Goal: Task Accomplishment & Management: Manage account settings

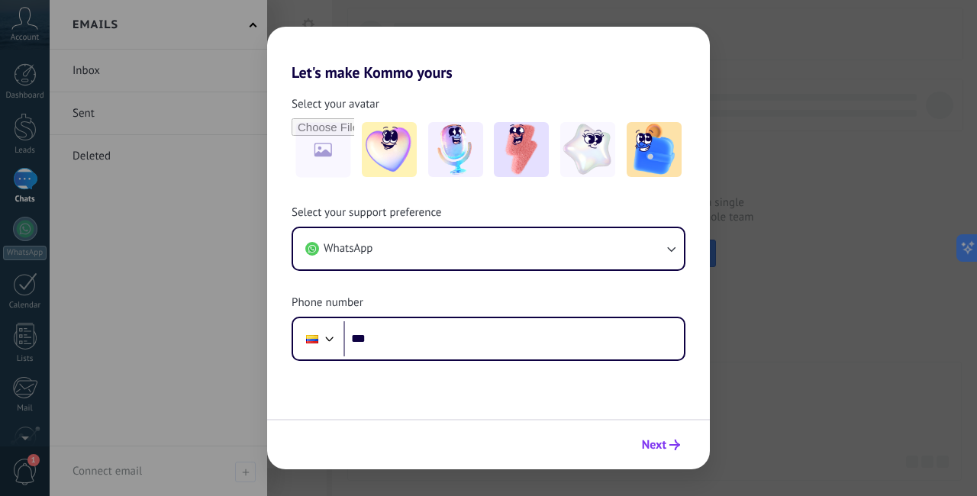
click at [658, 450] on span "Next" at bounding box center [654, 444] width 24 height 11
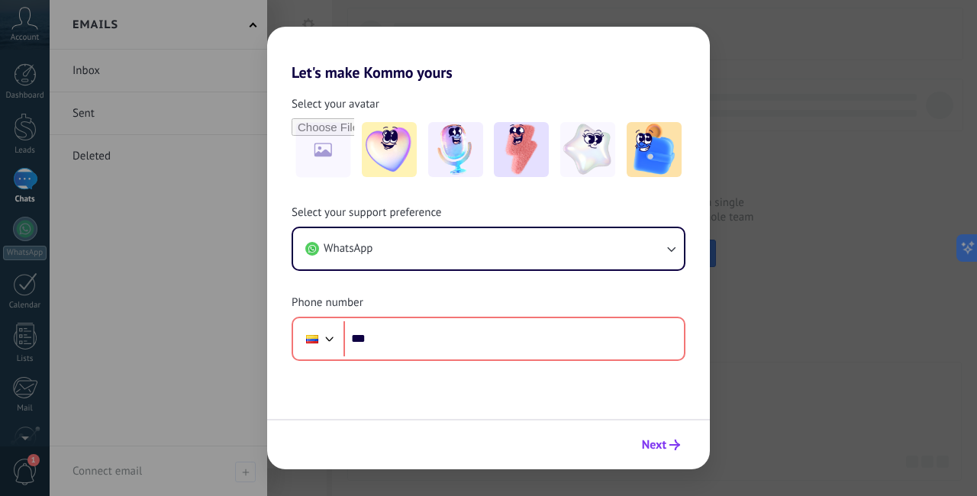
click at [658, 450] on span "Next" at bounding box center [654, 444] width 24 height 11
click at [848, 324] on div "Let's make Kommo yours Select your avatar Select your support preference WhatsA…" at bounding box center [488, 248] width 977 height 496
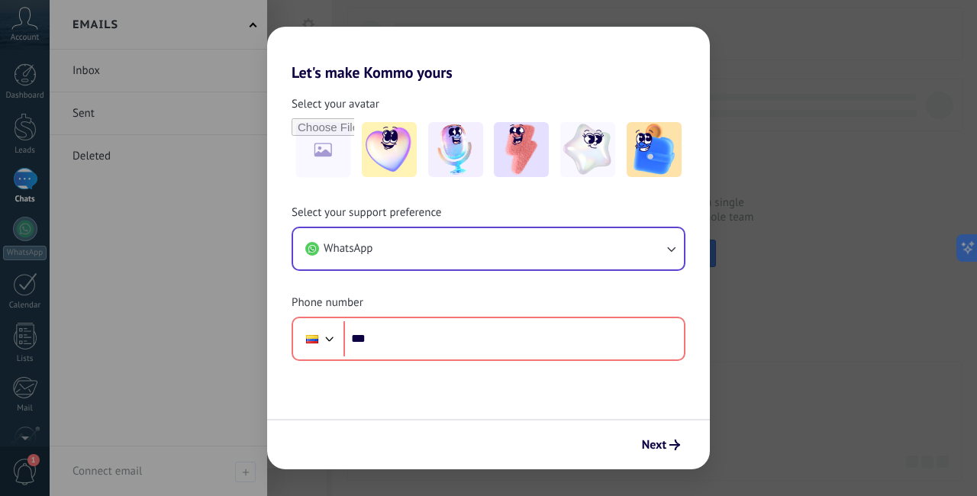
click at [631, 243] on button "WhatsApp" at bounding box center [488, 248] width 391 height 41
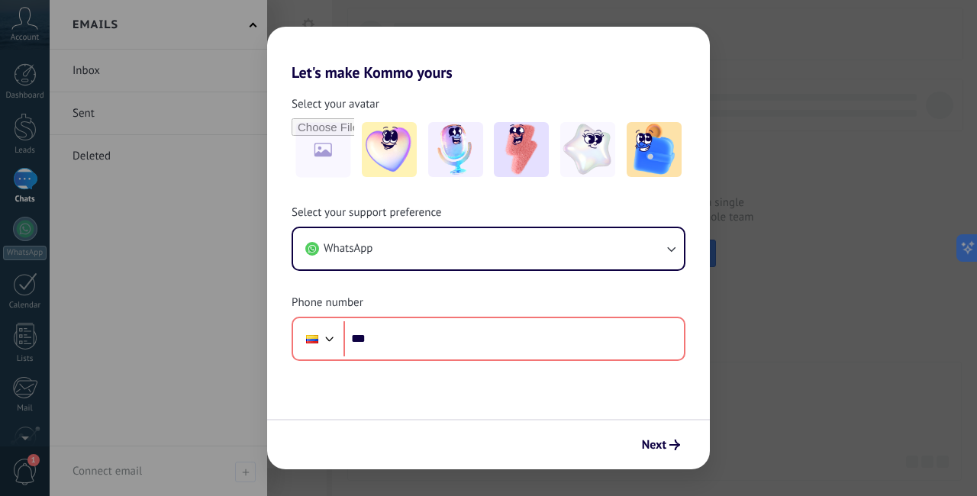
click at [243, 167] on div "Let's make Kommo yours Select your avatar Select your support preference WhatsA…" at bounding box center [488, 248] width 977 height 496
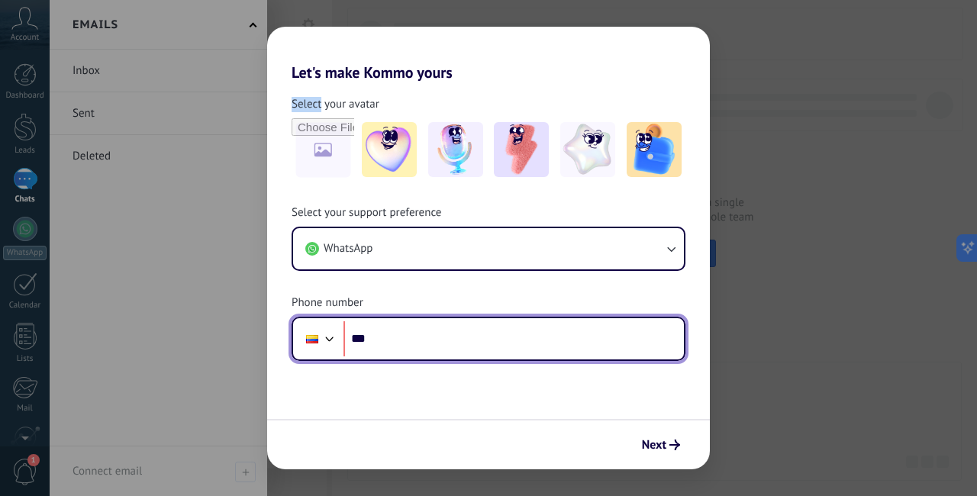
click at [328, 337] on div at bounding box center [329, 337] width 18 height 18
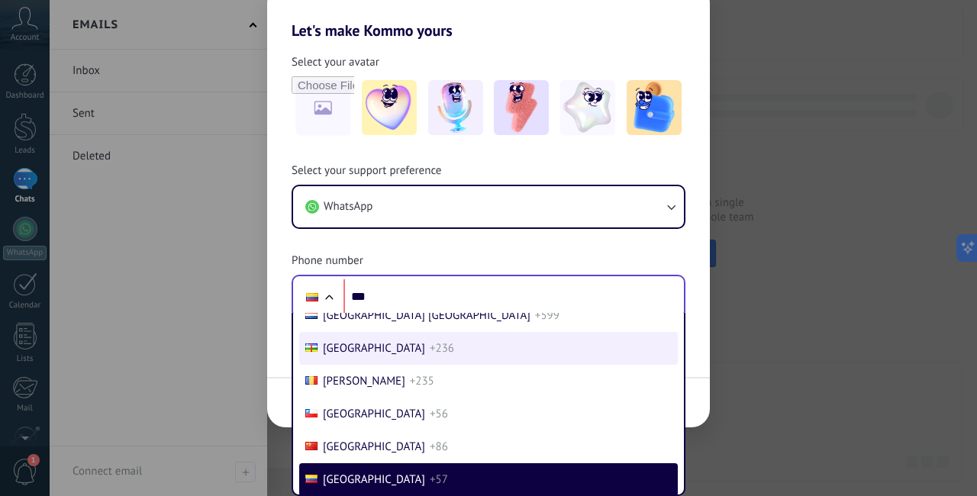
scroll to position [1696, 0]
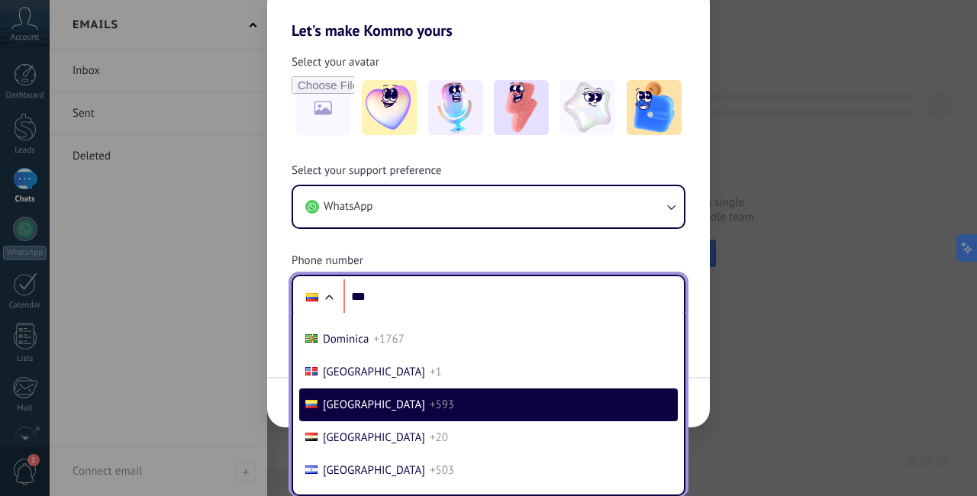
click at [430, 405] on span "+593" at bounding box center [442, 405] width 24 height 14
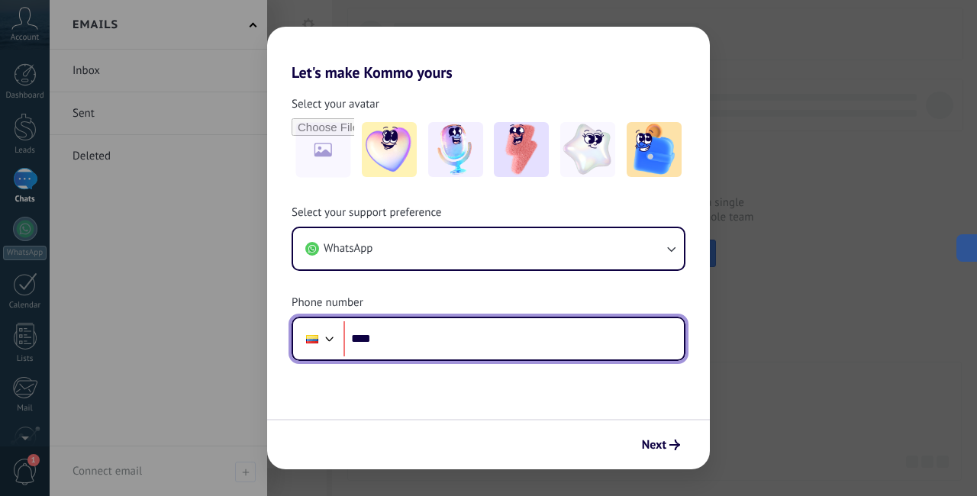
scroll to position [0, 0]
click at [409, 340] on input "****" at bounding box center [513, 338] width 340 height 35
paste input "**********"
type input "**********"
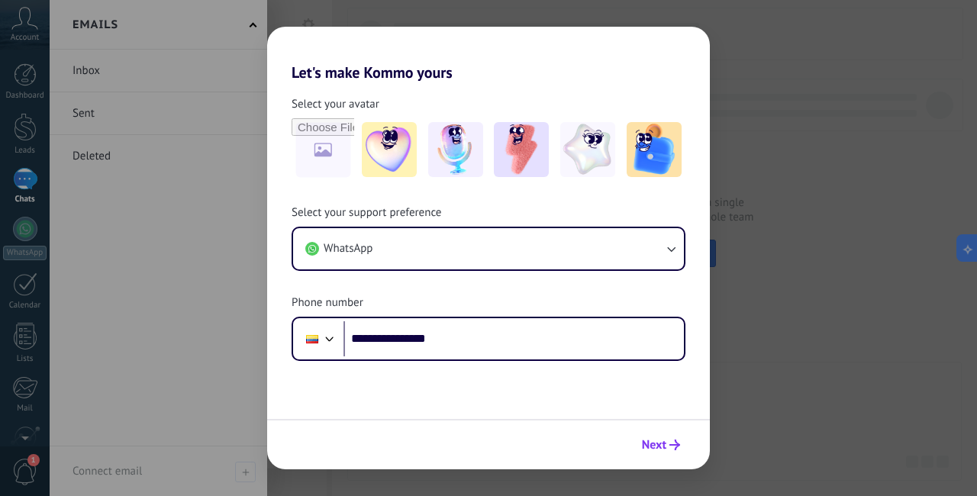
click at [665, 447] on span "Next" at bounding box center [654, 444] width 24 height 11
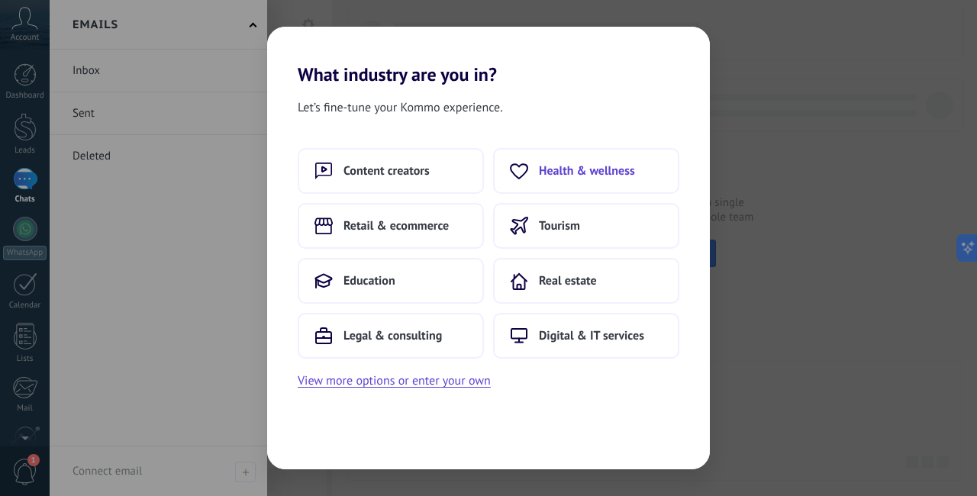
click at [592, 183] on button "Health & wellness" at bounding box center [586, 171] width 186 height 46
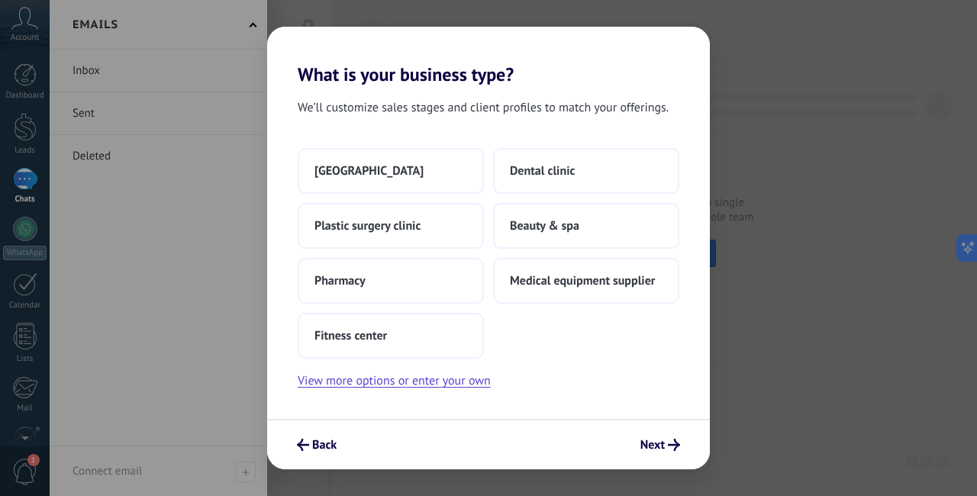
click at [592, 183] on button "Dental clinic" at bounding box center [586, 171] width 186 height 46
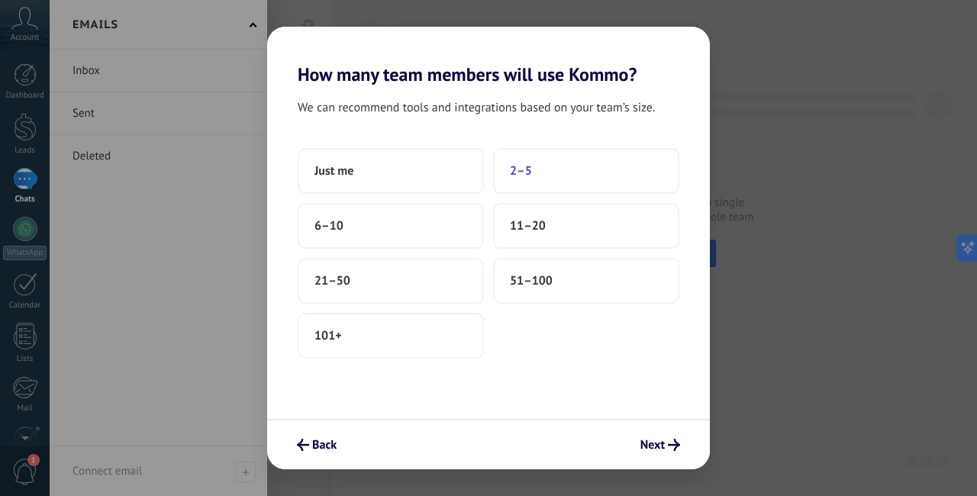
click at [545, 168] on button "2–5" at bounding box center [586, 171] width 186 height 46
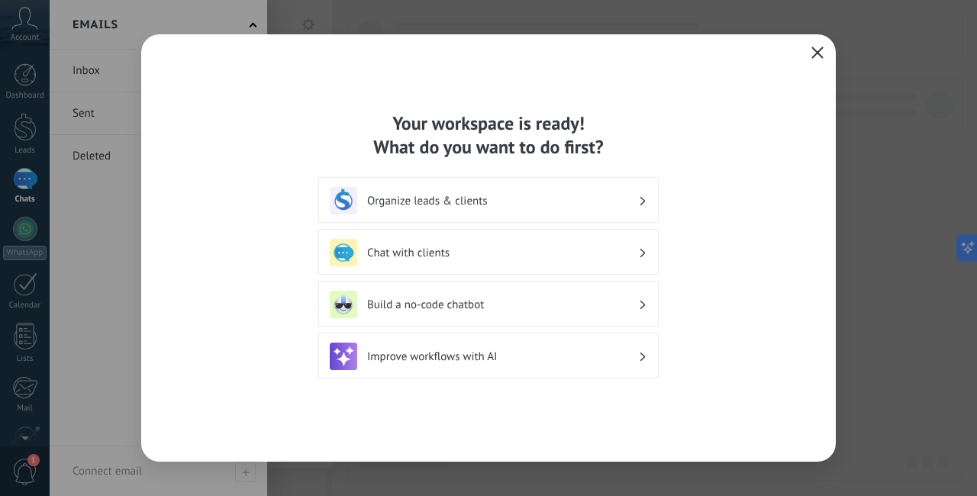
click at [819, 52] on icon "button" at bounding box center [817, 53] width 12 height 12
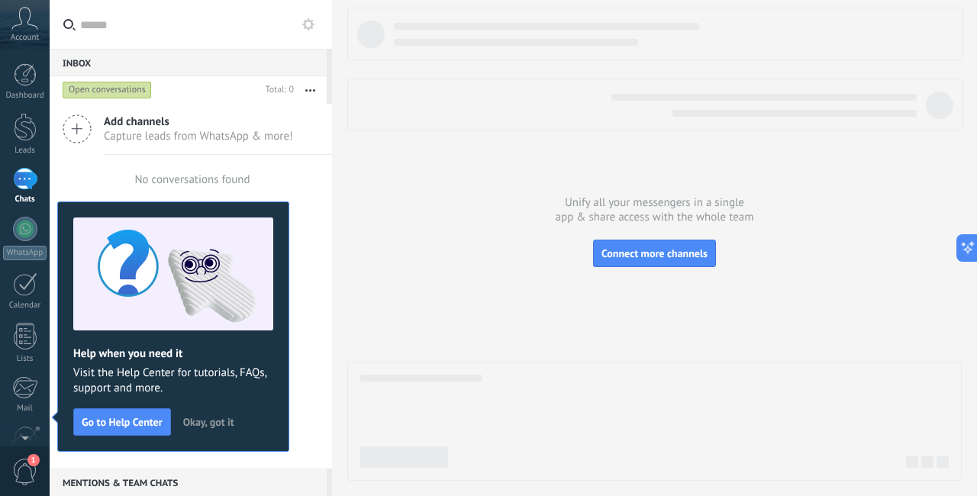
click at [230, 423] on span "Okay, got it" at bounding box center [208, 422] width 51 height 11
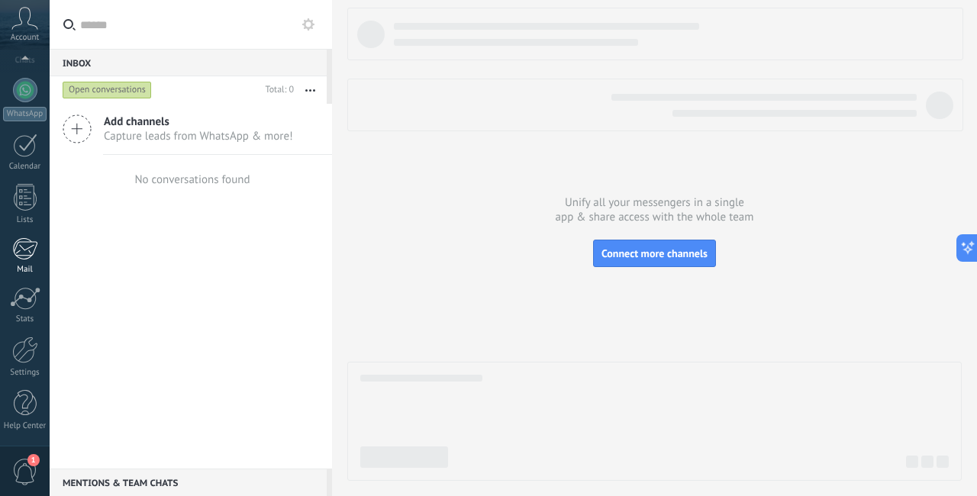
scroll to position [139, 0]
click at [23, 362] on div at bounding box center [25, 349] width 26 height 27
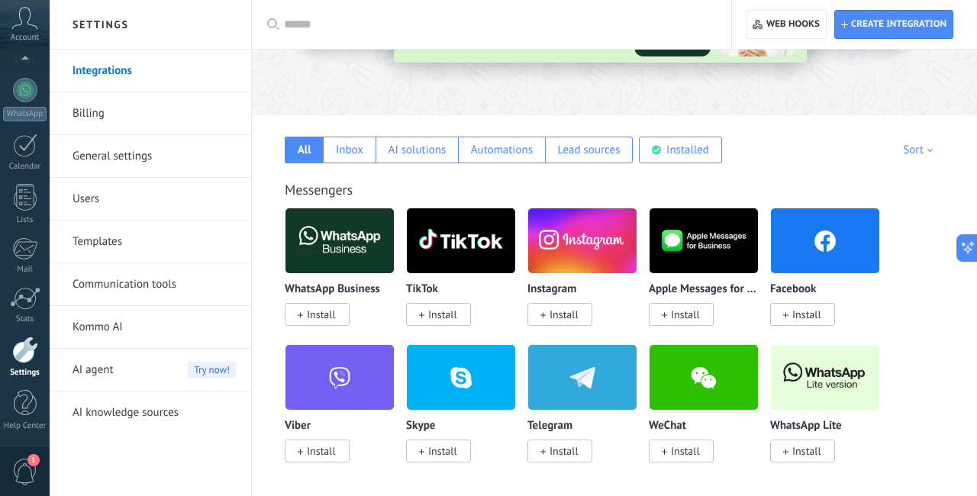
scroll to position [244, 0]
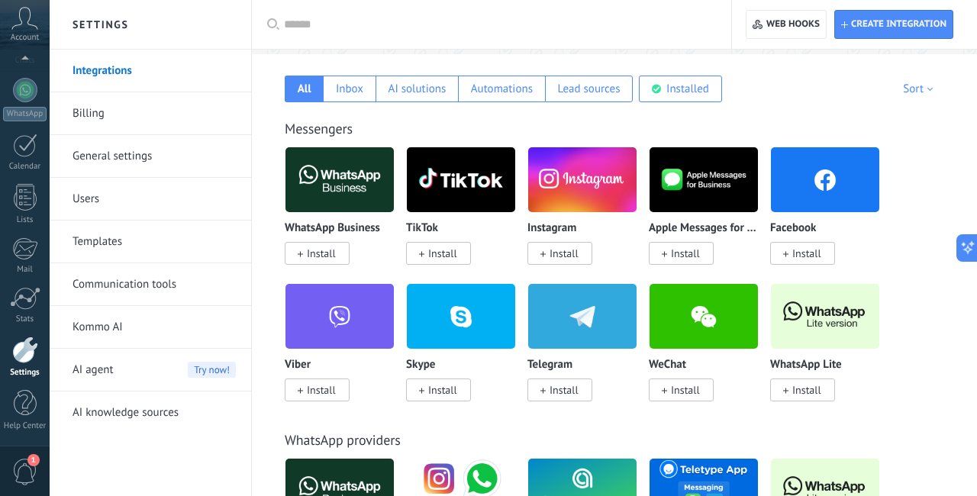
click at [797, 260] on span "Install" at bounding box center [806, 253] width 29 height 14
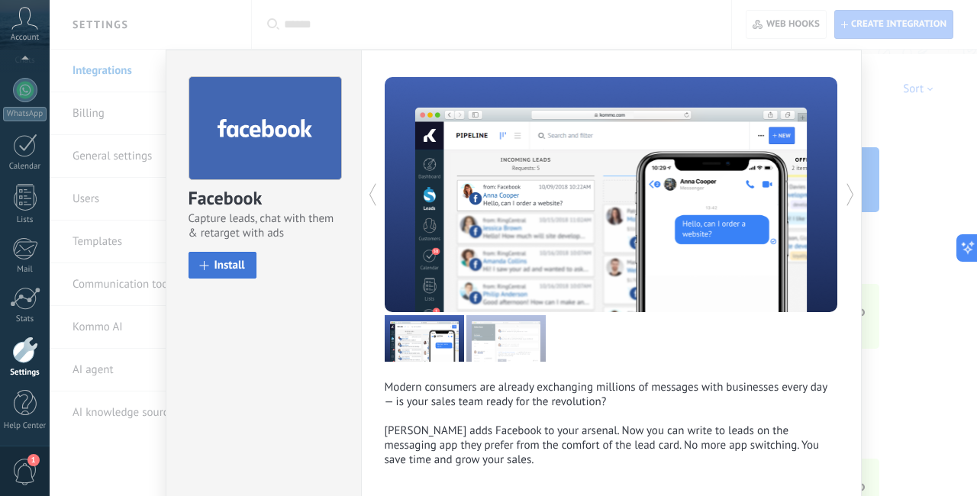
click at [239, 267] on span "Install" at bounding box center [229, 264] width 31 height 11
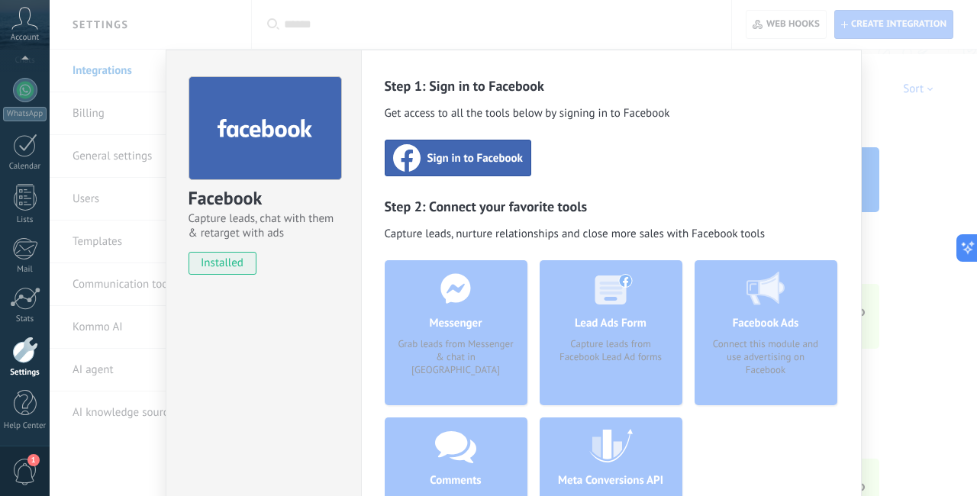
click at [468, 168] on div "Sign in to Facebook" at bounding box center [458, 158] width 146 height 37
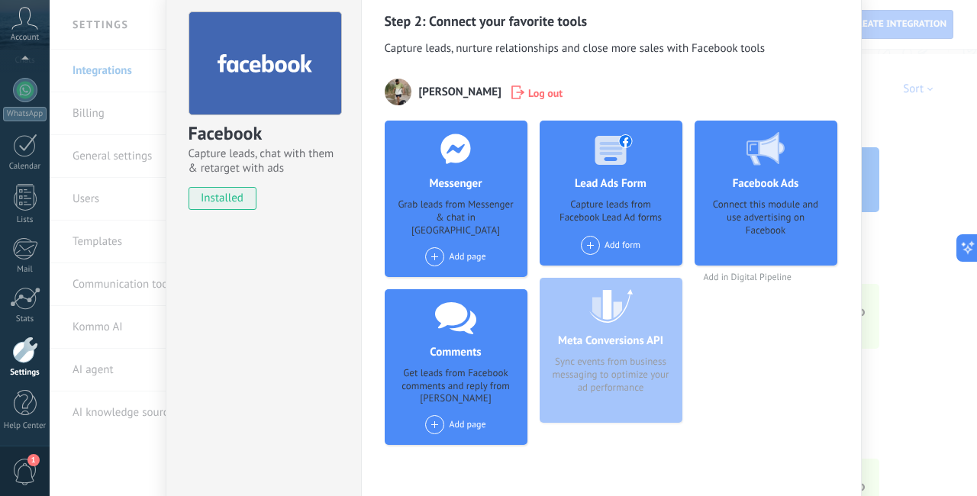
scroll to position [43, 0]
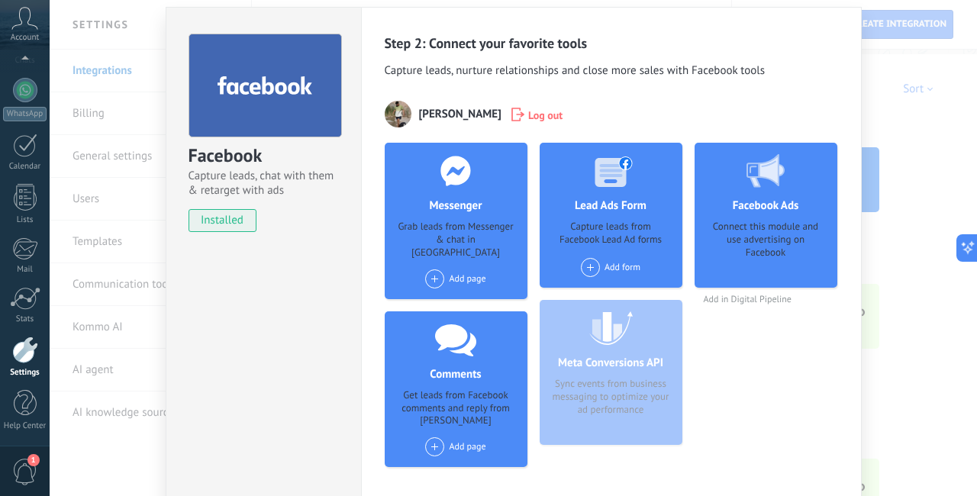
click at [642, 378] on div "Meta Conversions API Sync events from business messaging to optimize your ad pe…" at bounding box center [610, 372] width 143 height 145
click at [452, 269] on div "Add page" at bounding box center [455, 278] width 60 height 19
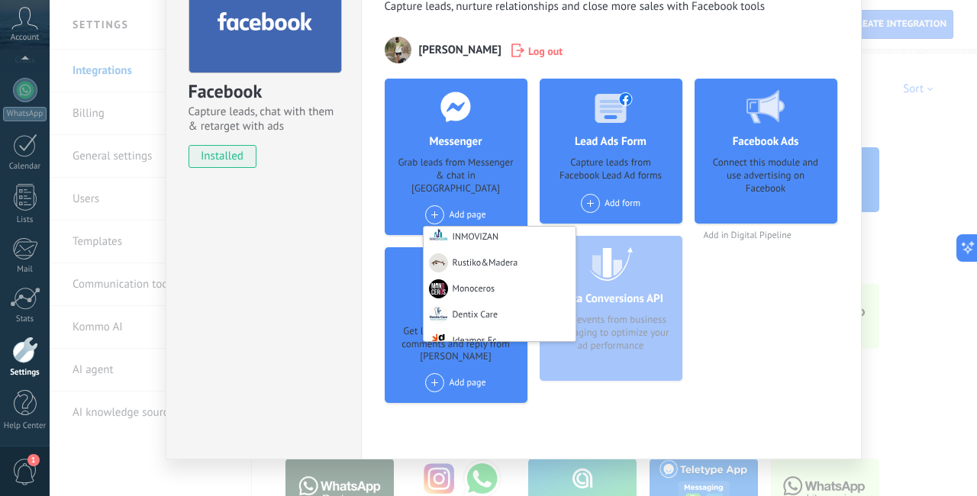
scroll to position [114, 0]
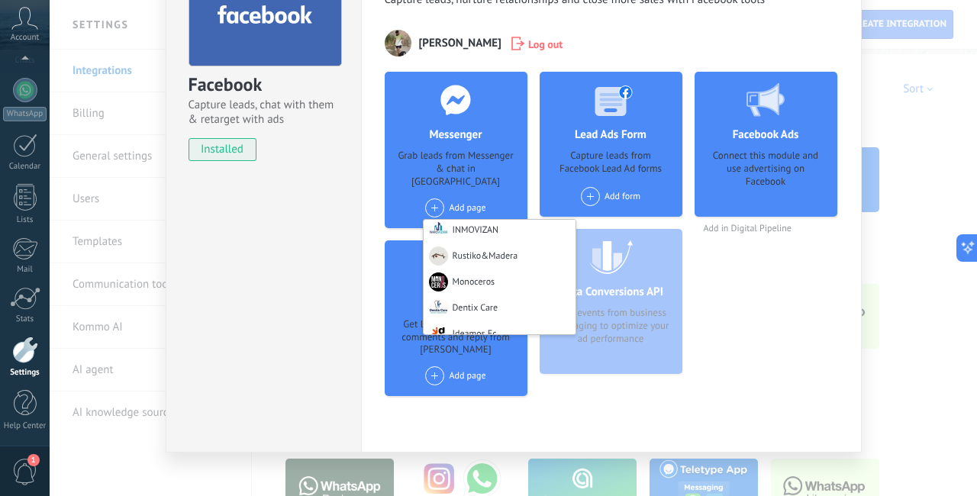
click at [825, 359] on div "Facebook Ads Connect this module and use advertising on Facebook Add in Digital…" at bounding box center [765, 240] width 143 height 336
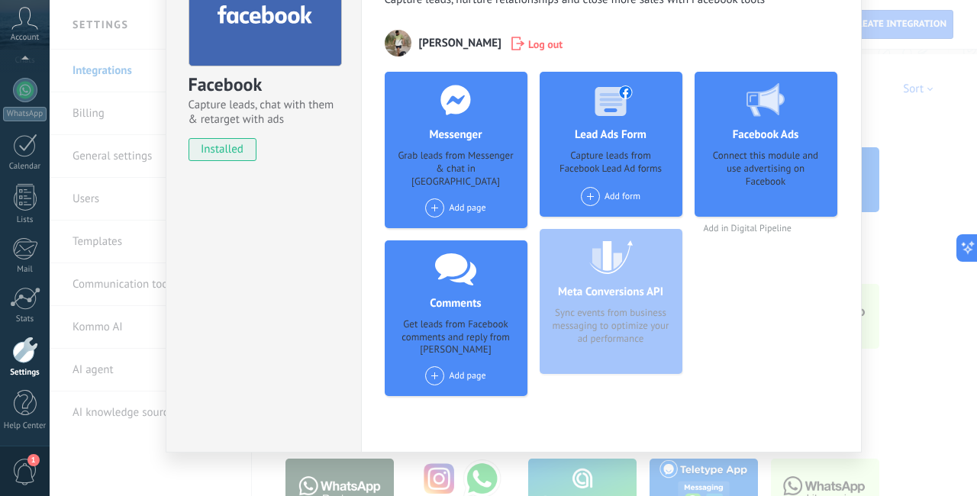
click at [900, 352] on div "Facebook Capture leads, chat with them & retarget with ads installed Uninstall …" at bounding box center [513, 248] width 927 height 496
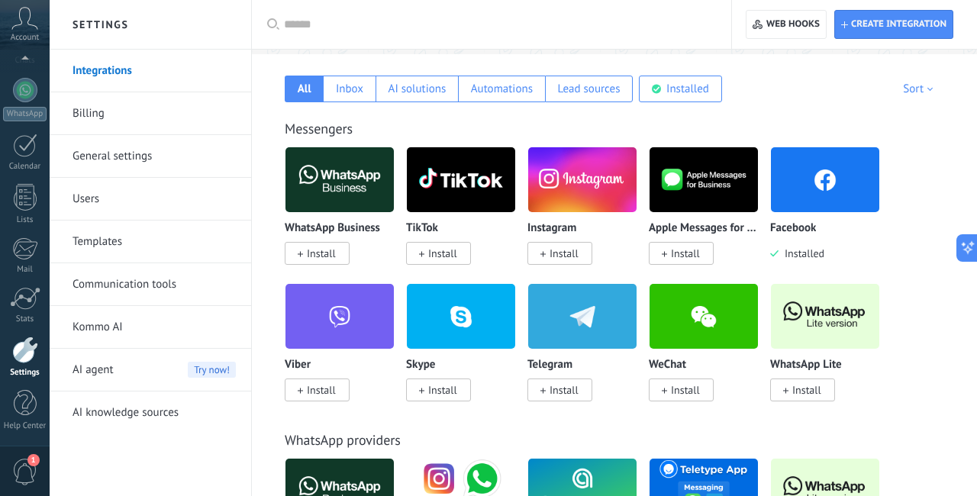
scroll to position [0, 0]
click at [562, 256] on span "Install" at bounding box center [563, 253] width 29 height 14
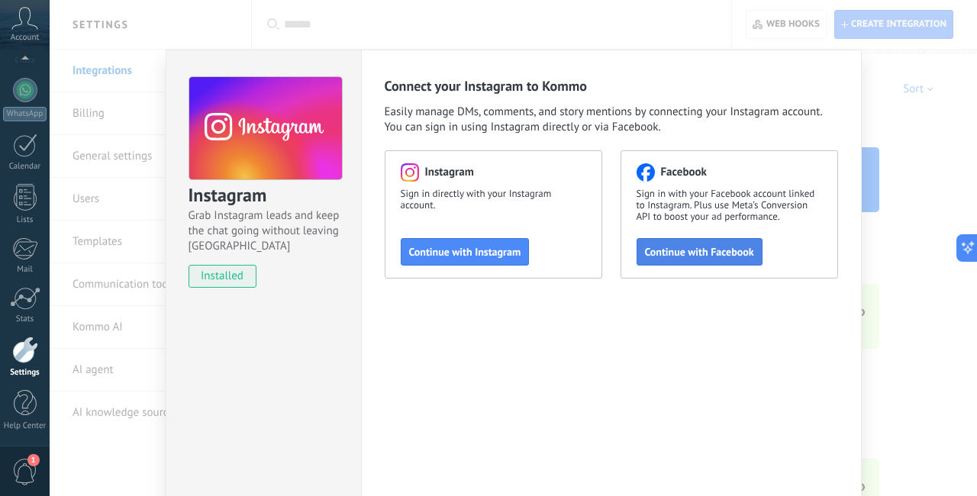
click at [719, 253] on span "Continue with Facebook" at bounding box center [699, 251] width 109 height 11
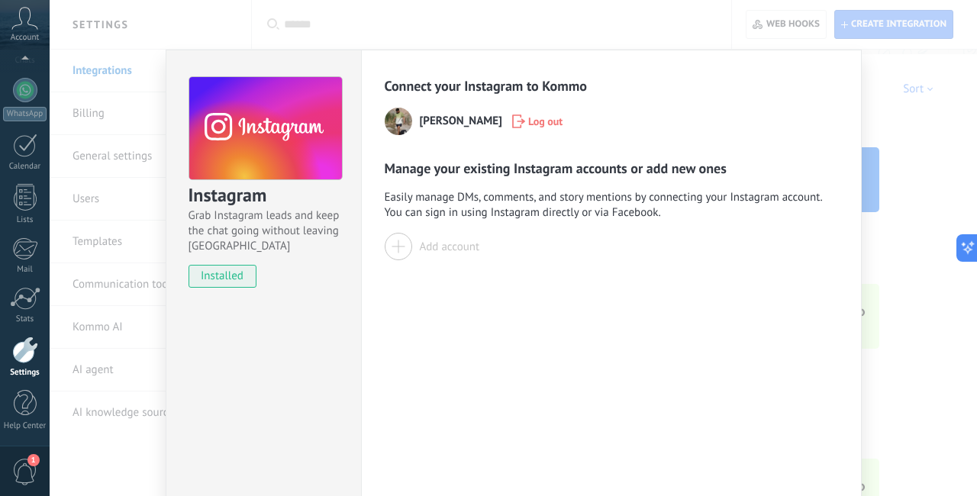
click at [407, 252] on div at bounding box center [398, 246] width 27 height 27
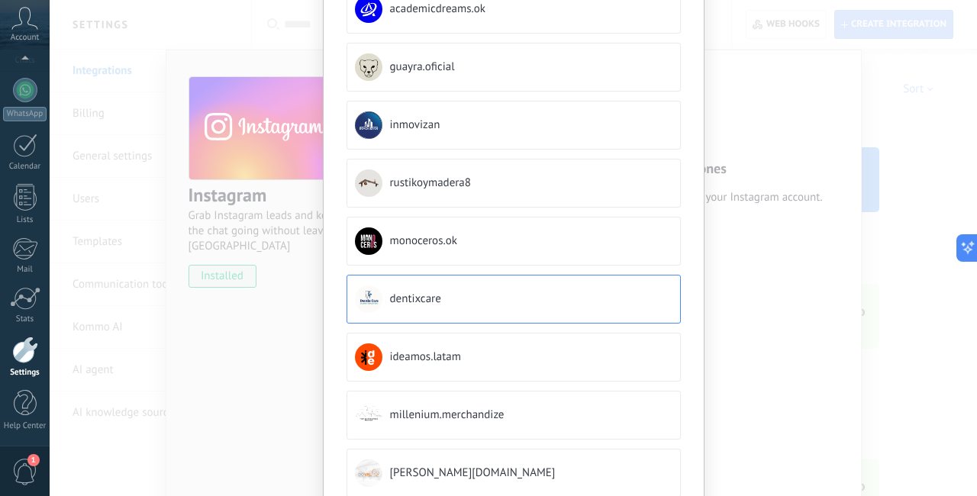
scroll to position [165, 0]
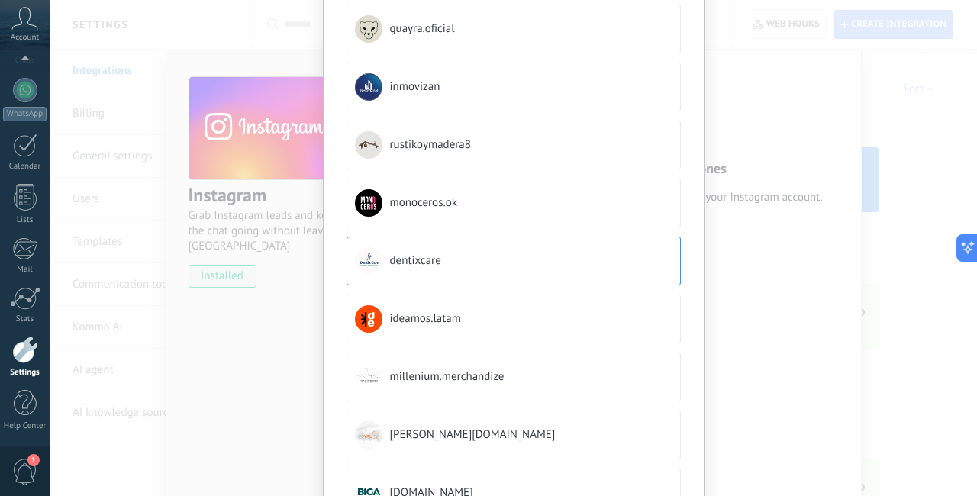
click at [412, 258] on span "dentixcare" at bounding box center [415, 260] width 51 height 15
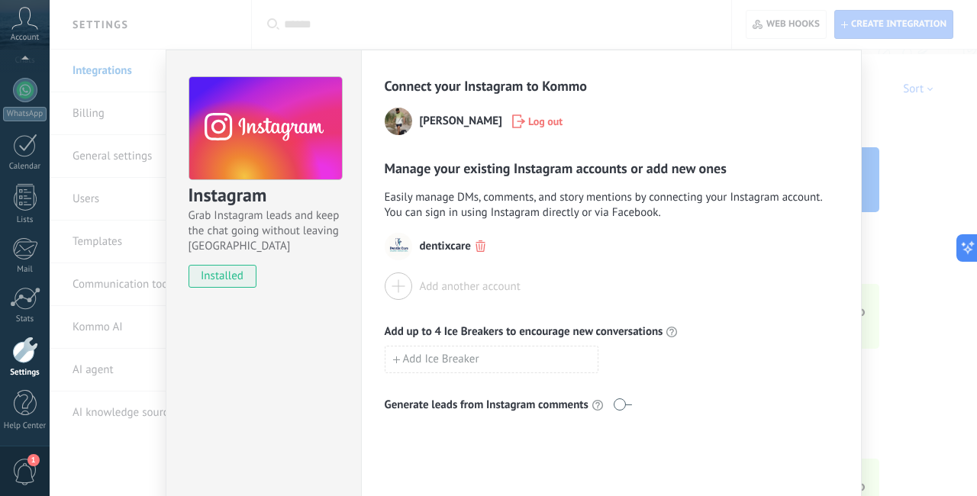
scroll to position [0, 0]
click at [922, 316] on div "Instagram Grab Instagram leads and keep the chat going without leaving [PERSON_…" at bounding box center [513, 248] width 927 height 496
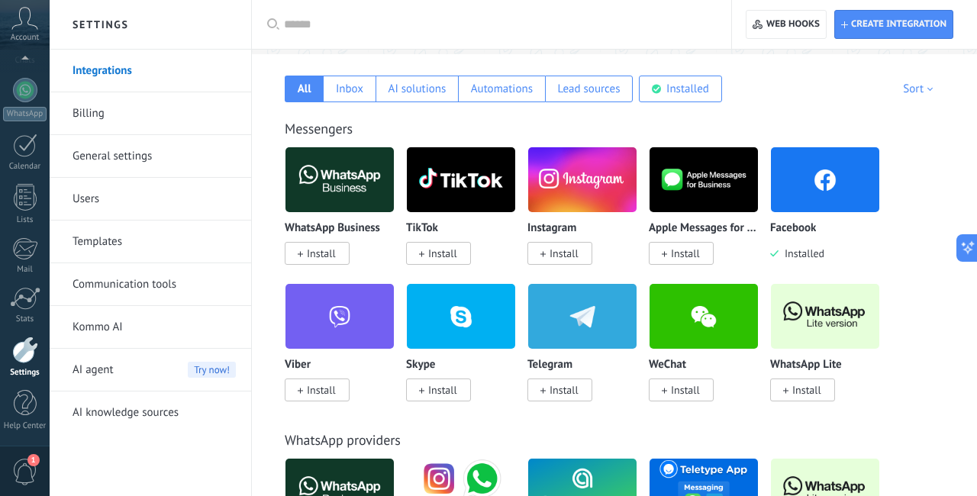
click at [574, 251] on span "Install" at bounding box center [563, 253] width 29 height 14
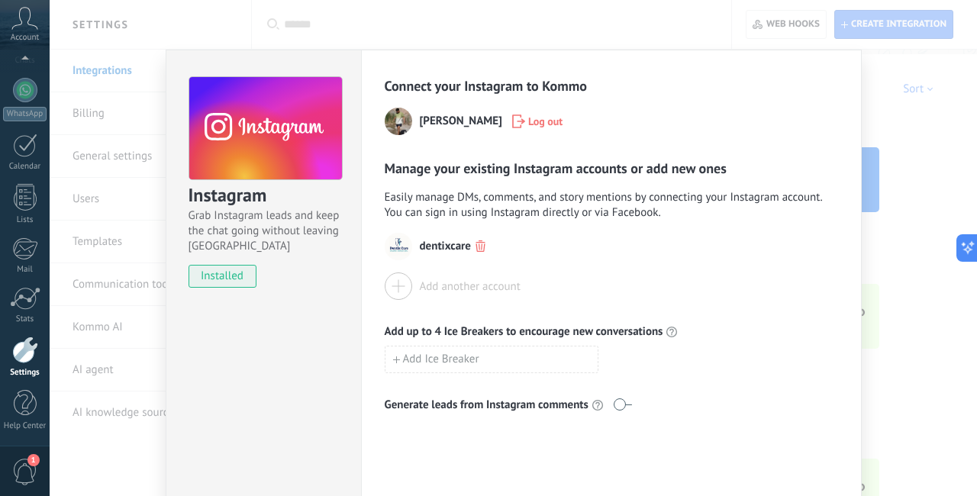
click at [917, 413] on div "Instagram Grab Instagram leads and keep the chat going without leaving [PERSON_…" at bounding box center [513, 248] width 927 height 496
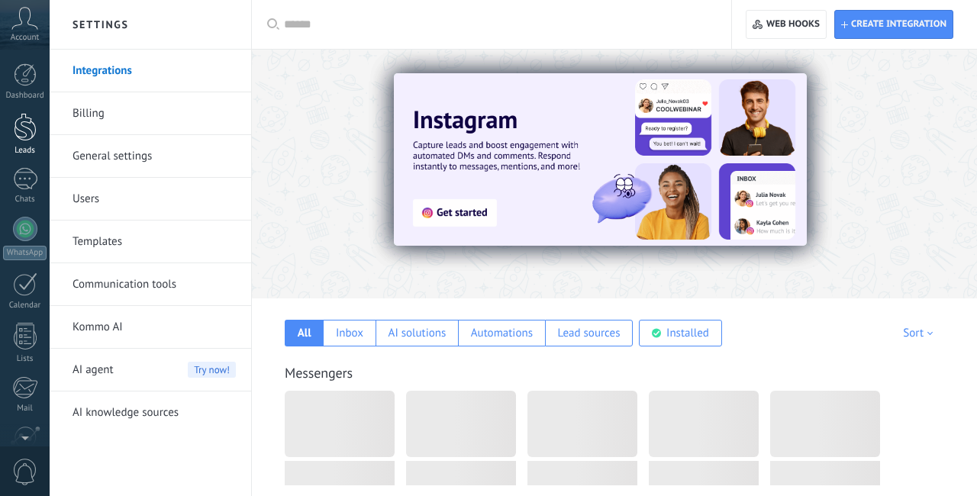
click at [29, 132] on div at bounding box center [25, 127] width 23 height 28
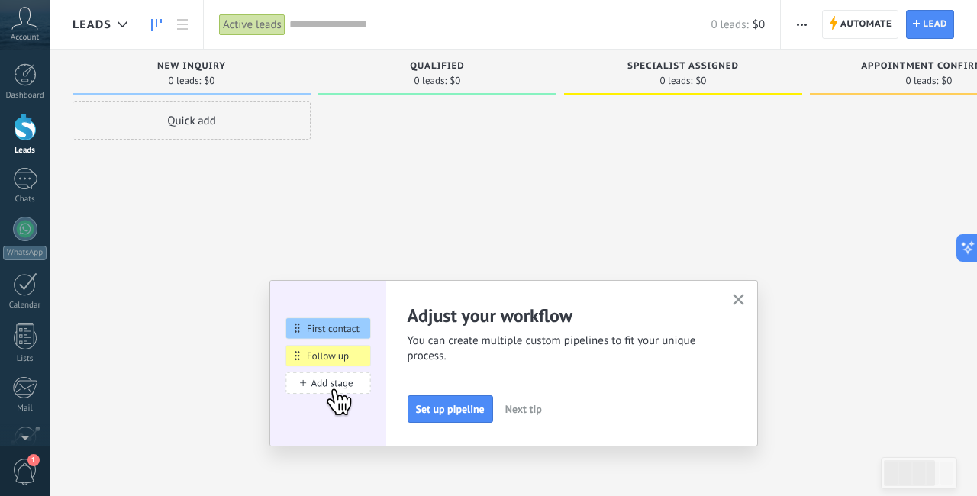
click at [737, 298] on use "button" at bounding box center [737, 299] width 11 height 11
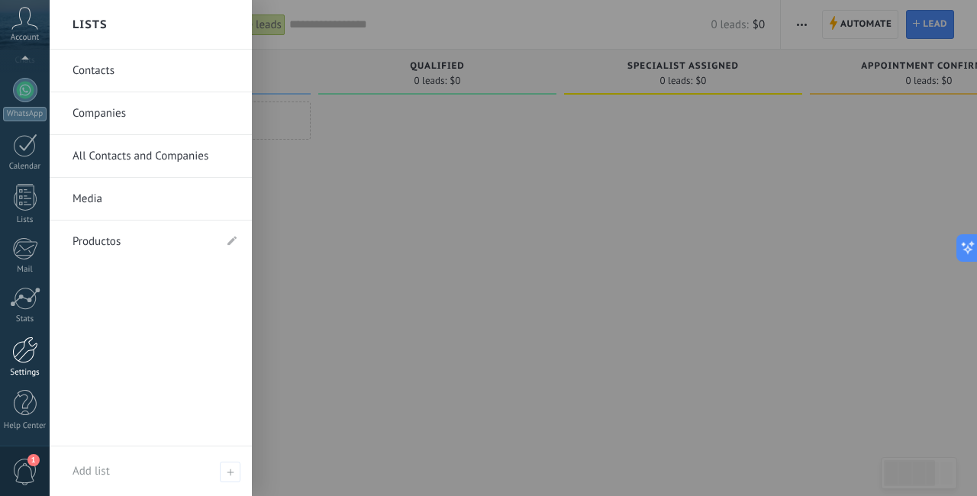
scroll to position [139, 0]
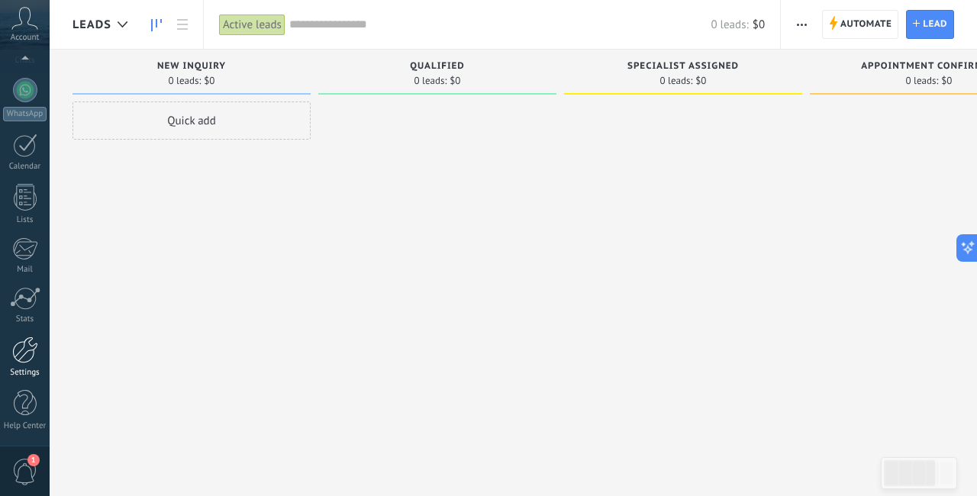
click at [26, 356] on div at bounding box center [25, 349] width 26 height 27
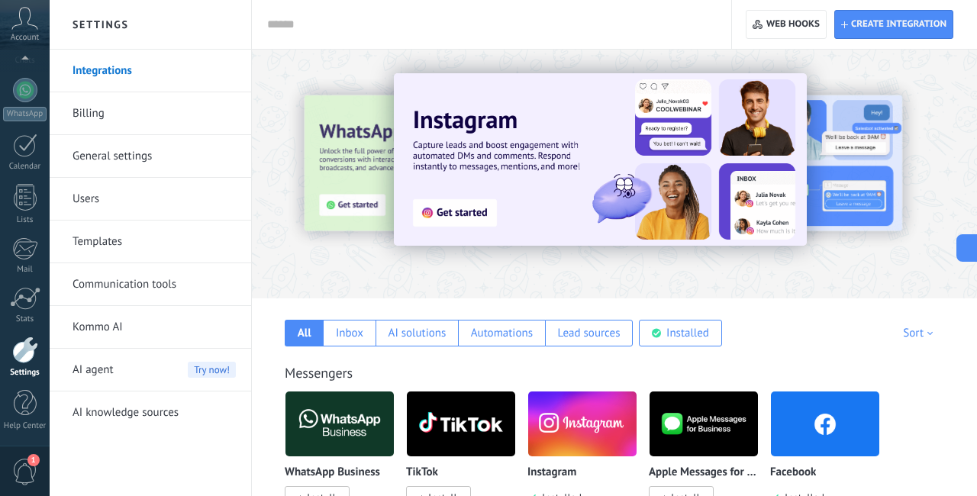
click at [106, 28] on h2 "Settings" at bounding box center [150, 25] width 163 height 50
click at [111, 147] on link "General settings" at bounding box center [153, 156] width 163 height 43
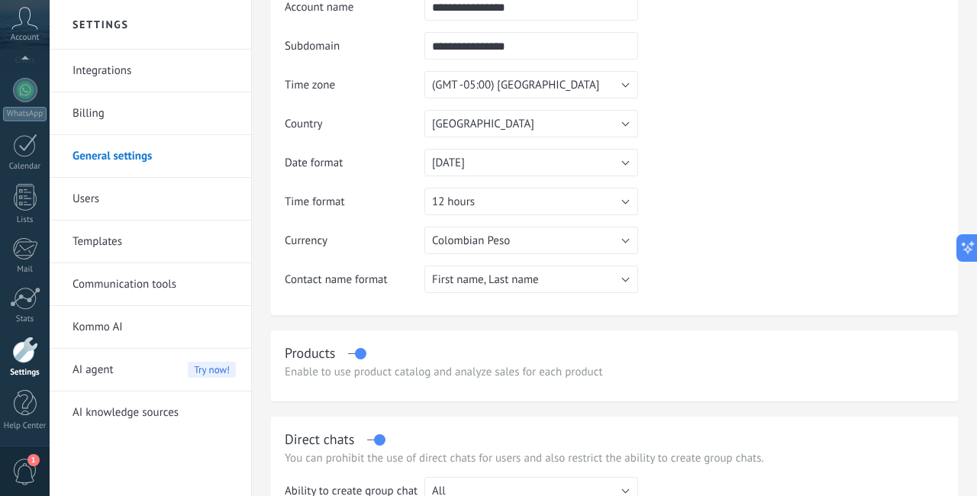
scroll to position [138, 0]
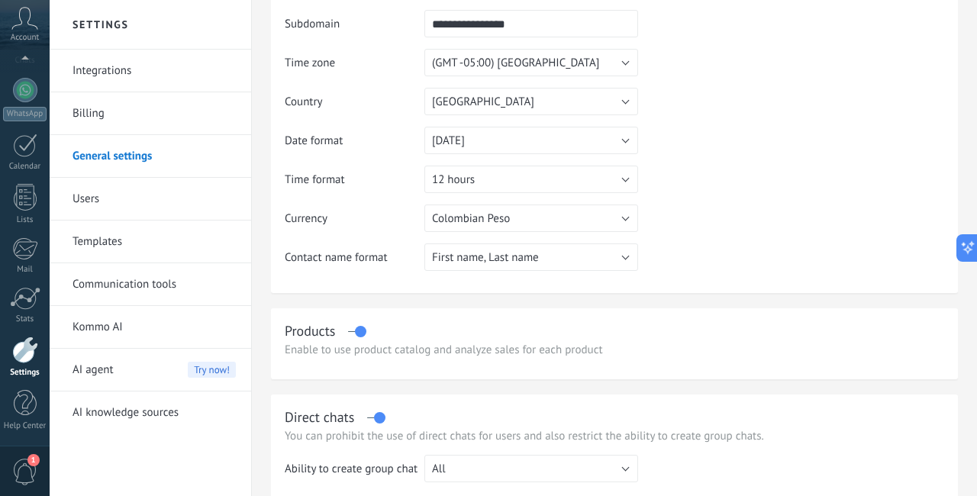
click at [566, 216] on button "Colombian Peso" at bounding box center [531, 217] width 214 height 27
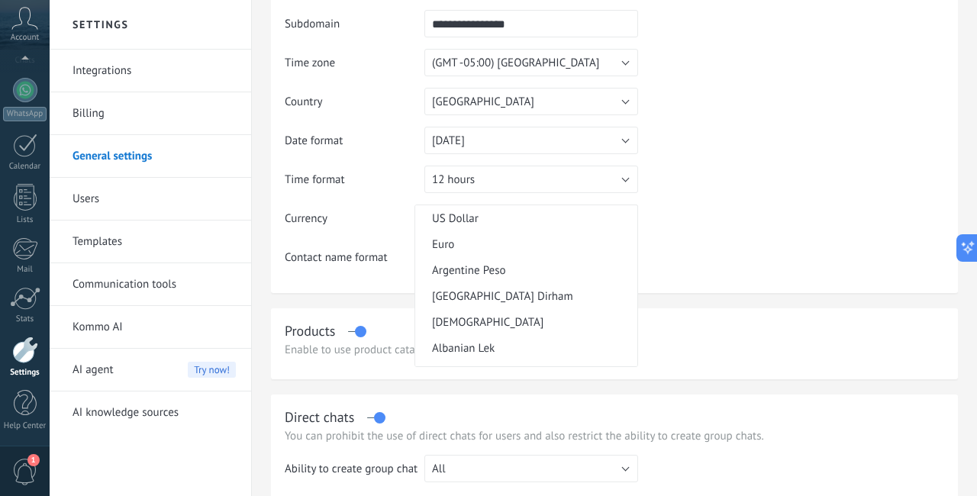
scroll to position [0, 0]
click at [501, 217] on span "US Dollar" at bounding box center [523, 218] width 217 height 14
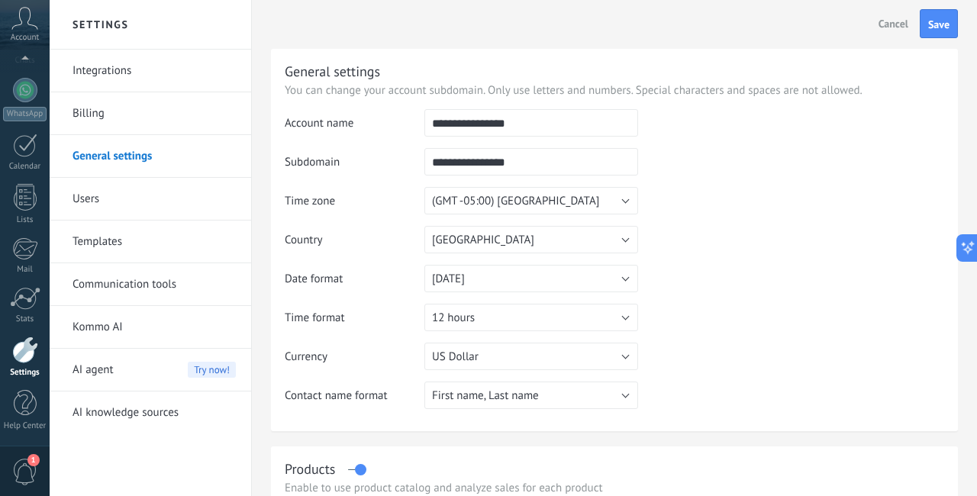
click at [615, 237] on button "[GEOGRAPHIC_DATA]" at bounding box center [531, 239] width 214 height 27
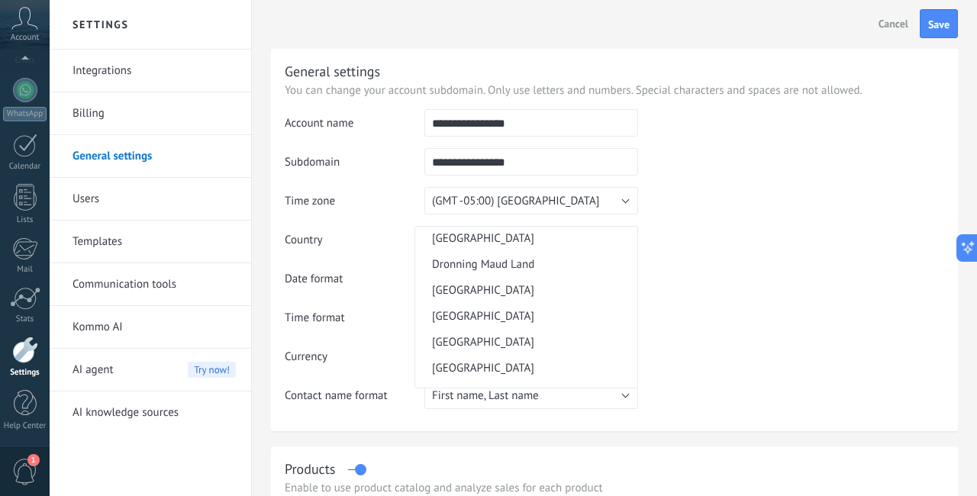
scroll to position [1551, 0]
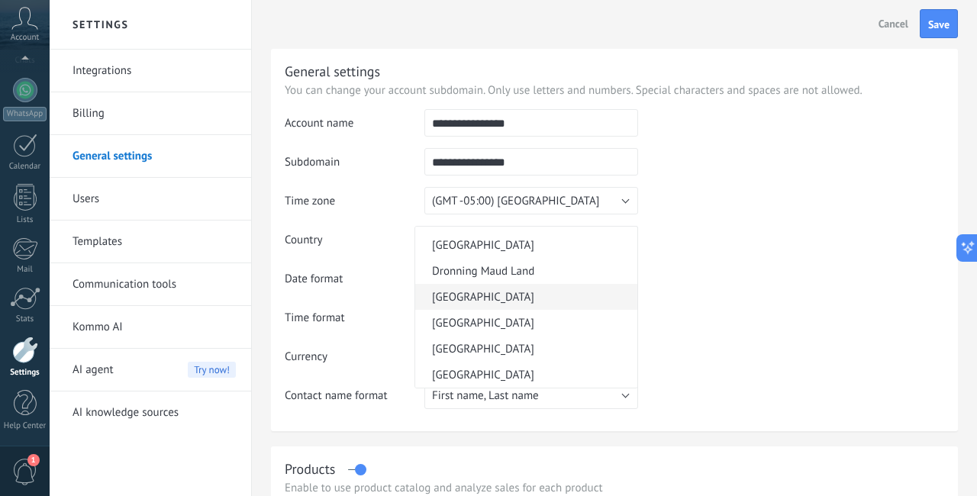
click at [468, 302] on span "[GEOGRAPHIC_DATA]" at bounding box center [523, 297] width 217 height 14
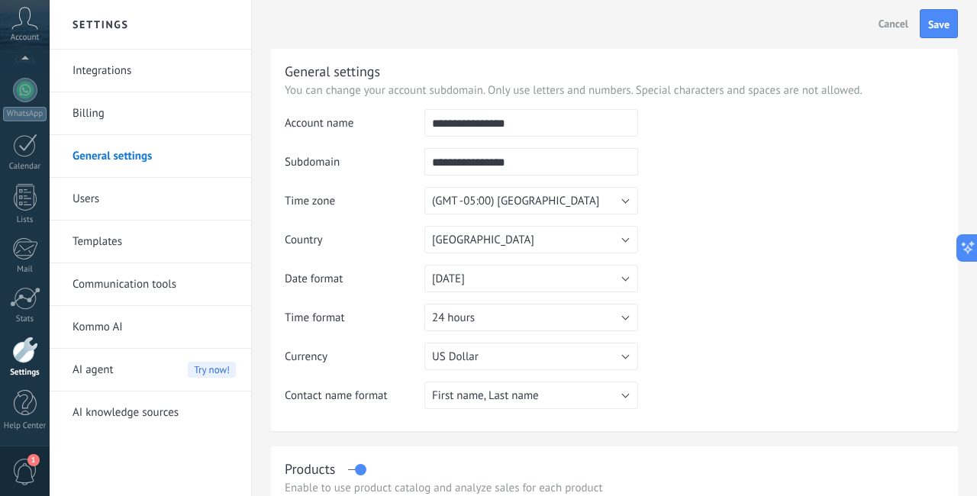
click at [768, 320] on table "**********" at bounding box center [614, 264] width 659 height 311
click at [584, 322] on button "24 hours" at bounding box center [531, 317] width 214 height 27
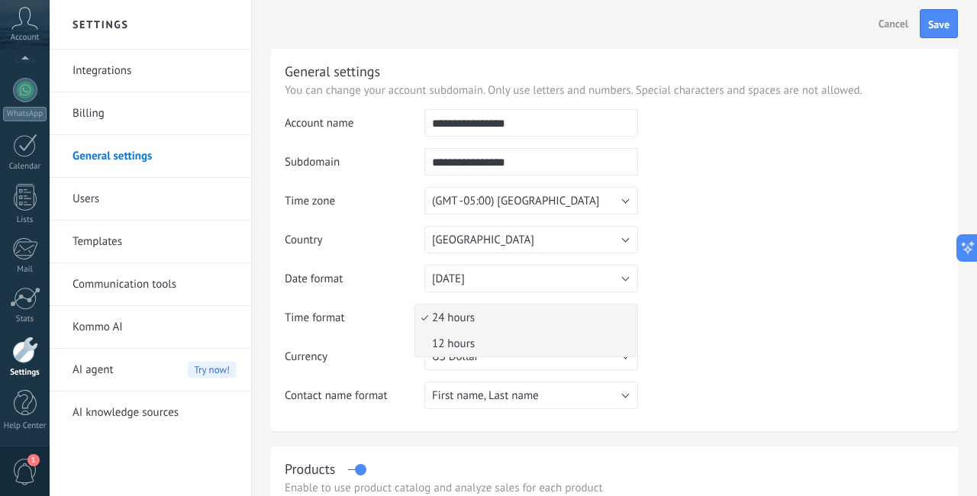
click at [539, 340] on span "12 hours" at bounding box center [523, 343] width 217 height 14
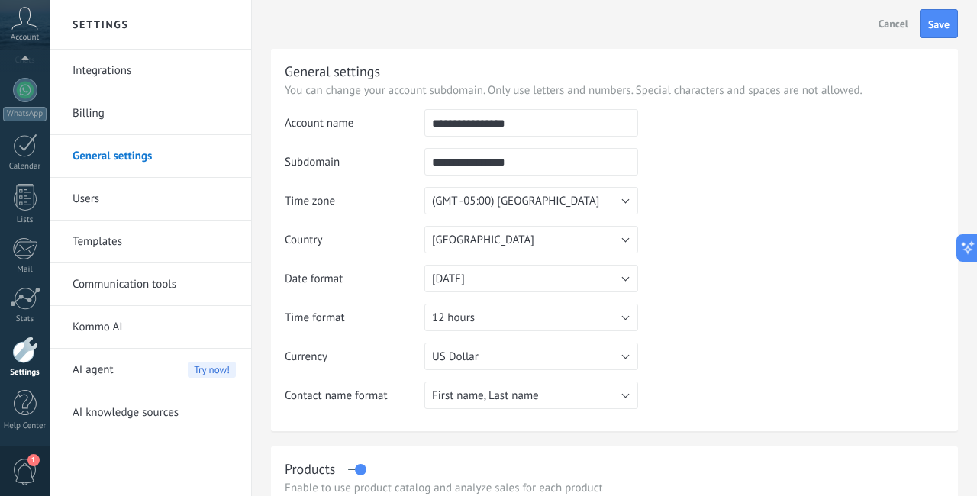
click at [721, 348] on table "**********" at bounding box center [614, 264] width 659 height 311
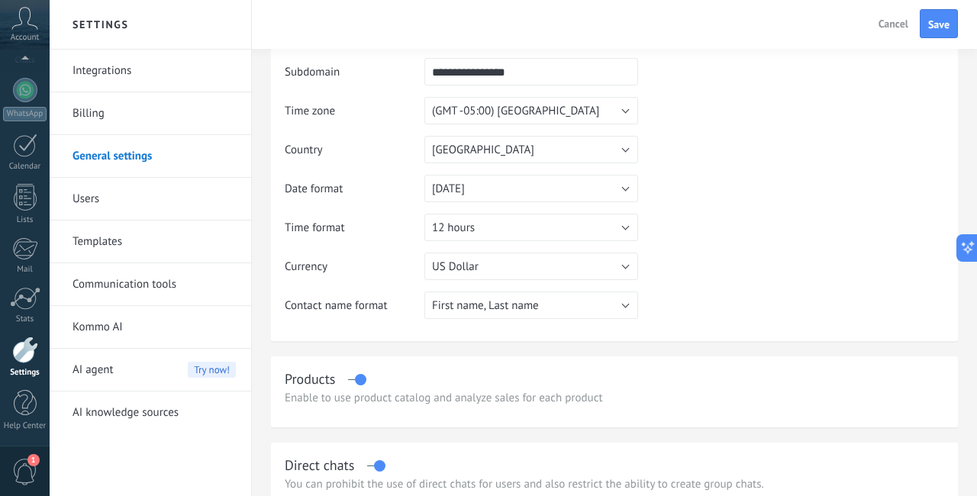
scroll to position [91, 0]
click at [937, 31] on button "Save" at bounding box center [938, 23] width 38 height 29
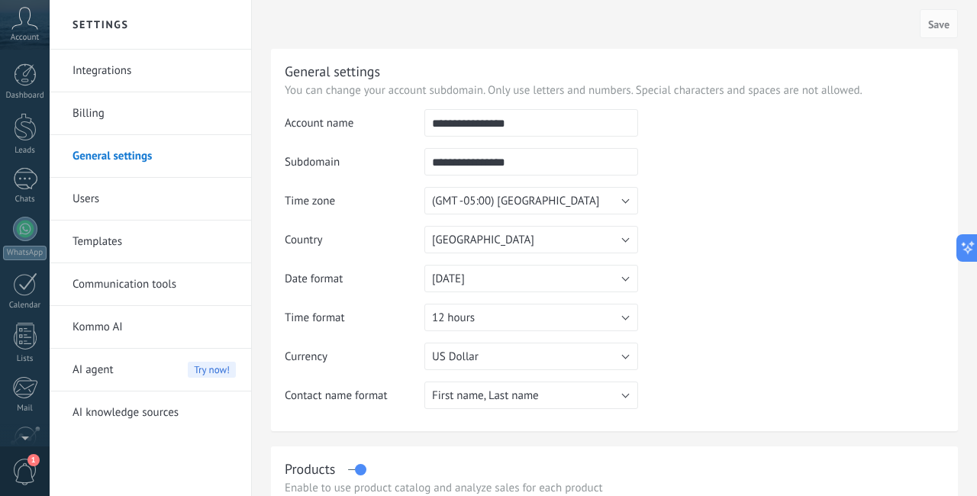
click at [27, 31] on div "Account" at bounding box center [25, 25] width 50 height 50
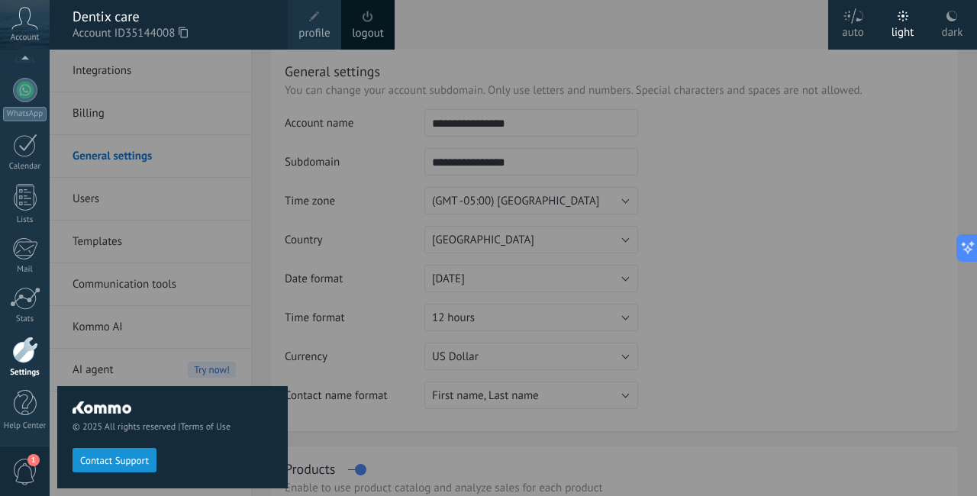
click at [313, 24] on span at bounding box center [314, 16] width 17 height 17
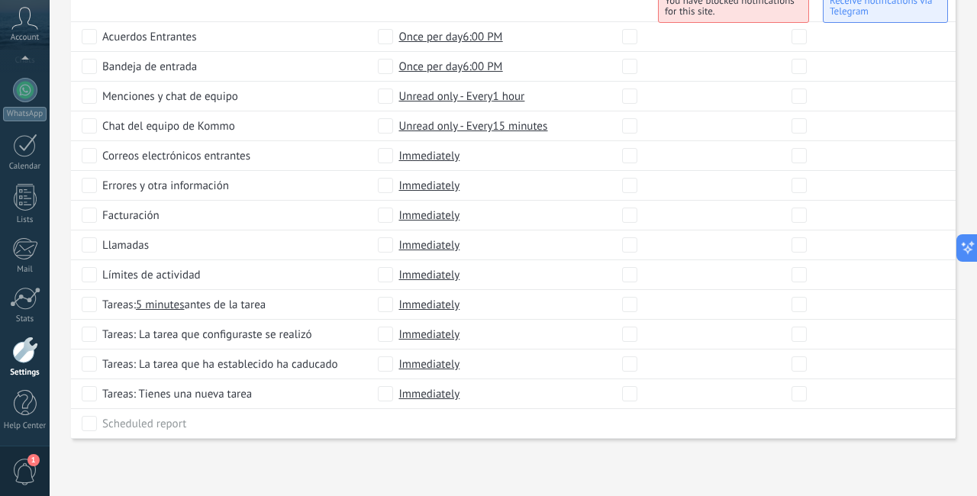
scroll to position [753, 0]
